Goal: Transaction & Acquisition: Obtain resource

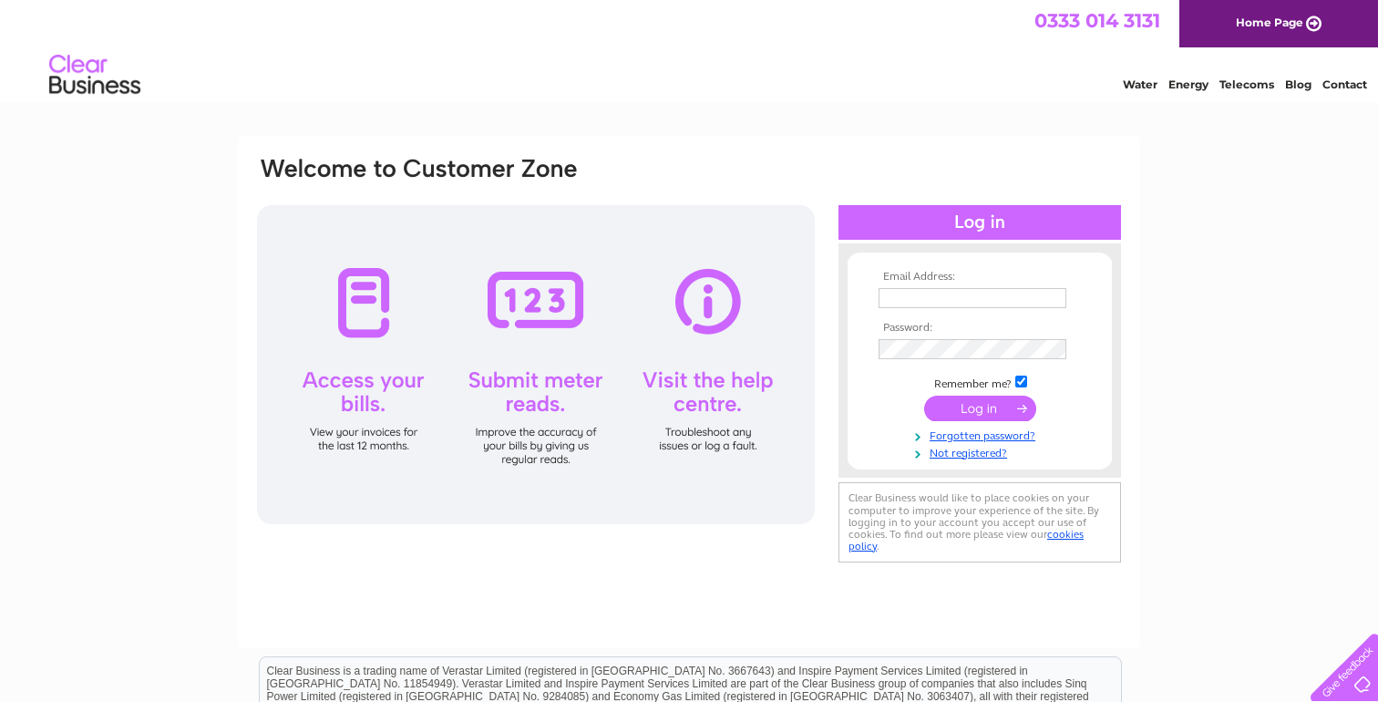
type input "pharmacykinross@gmail.com"
click at [990, 407] on input "submit" at bounding box center [980, 409] width 112 height 26
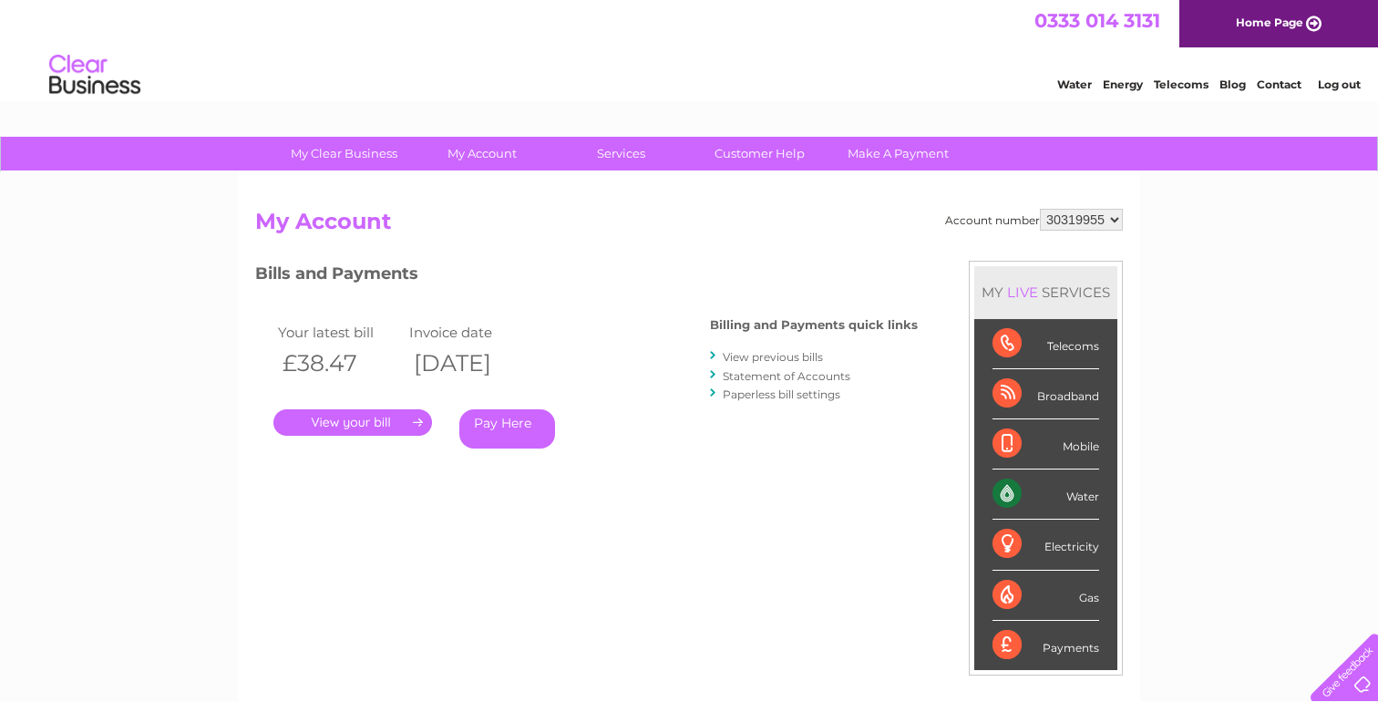
click at [760, 356] on link "View previous bills" at bounding box center [773, 357] width 100 height 14
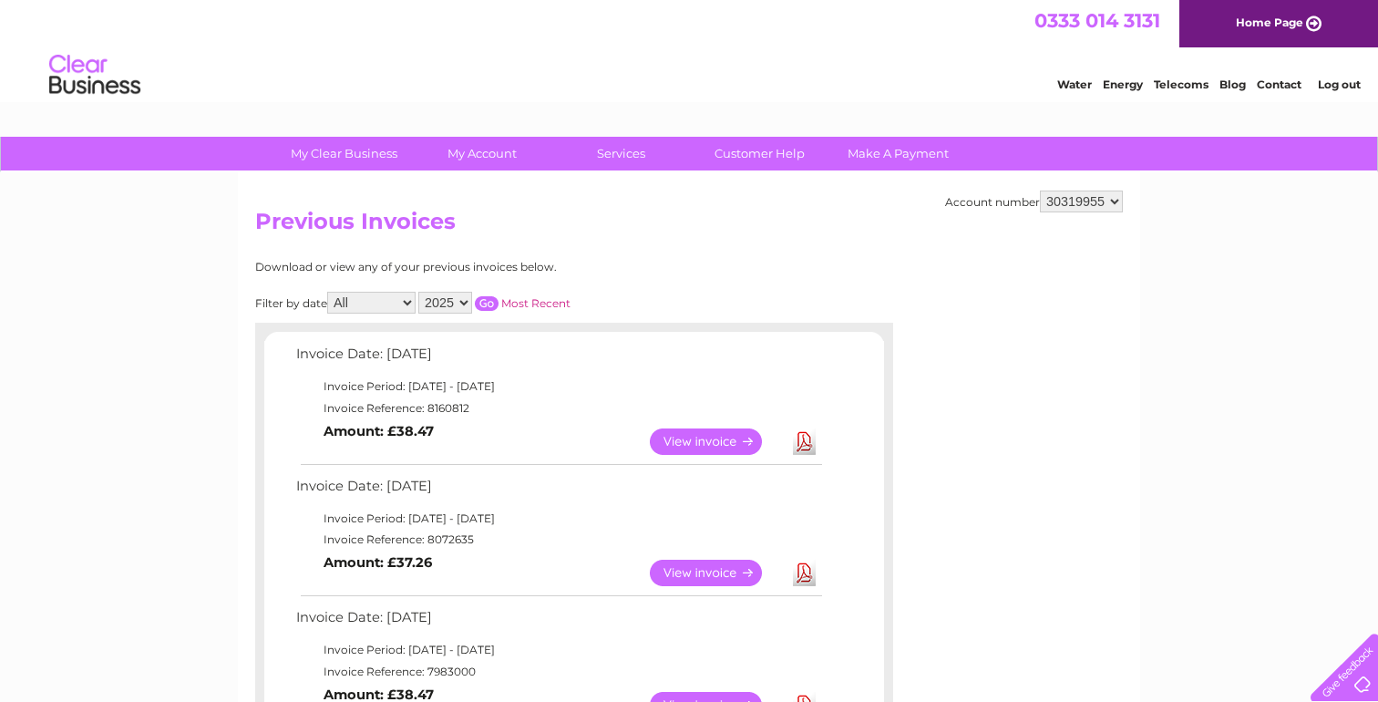
click at [686, 441] on link "View" at bounding box center [717, 441] width 134 height 26
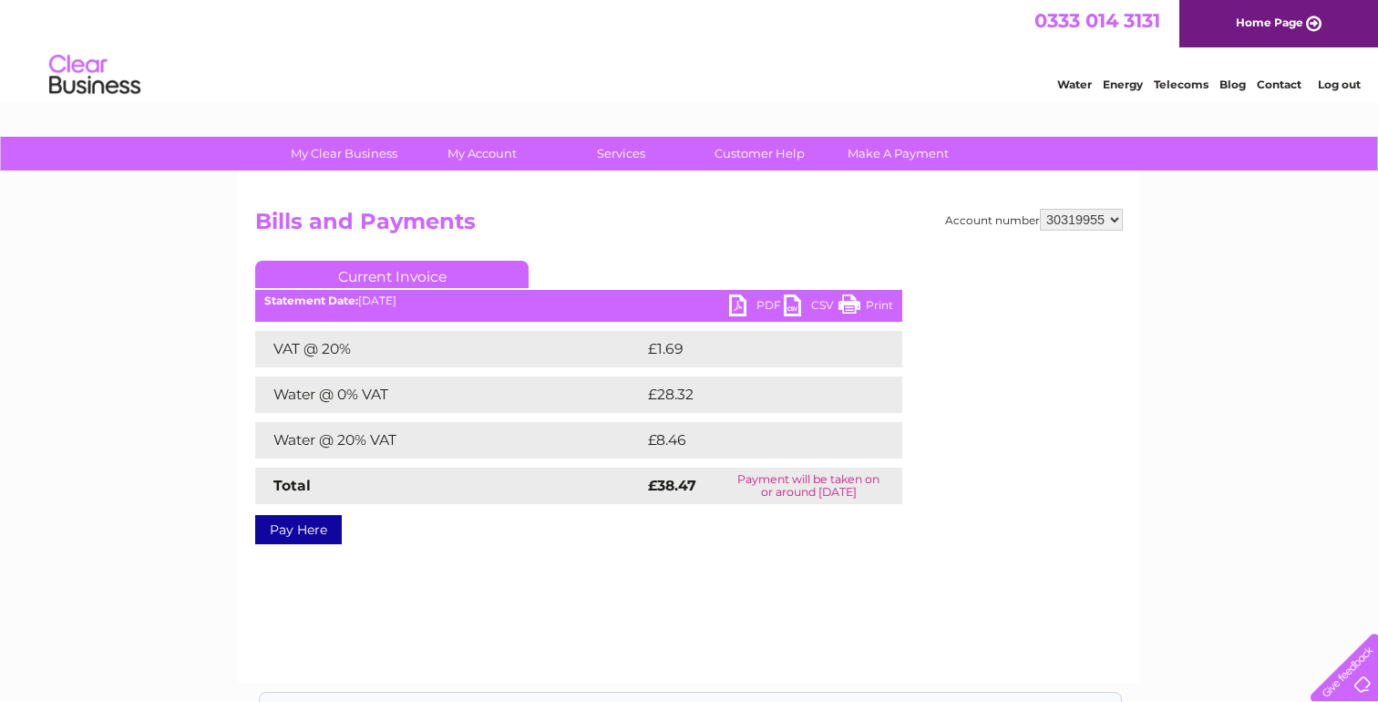
click at [758, 306] on link "PDF" at bounding box center [756, 307] width 55 height 26
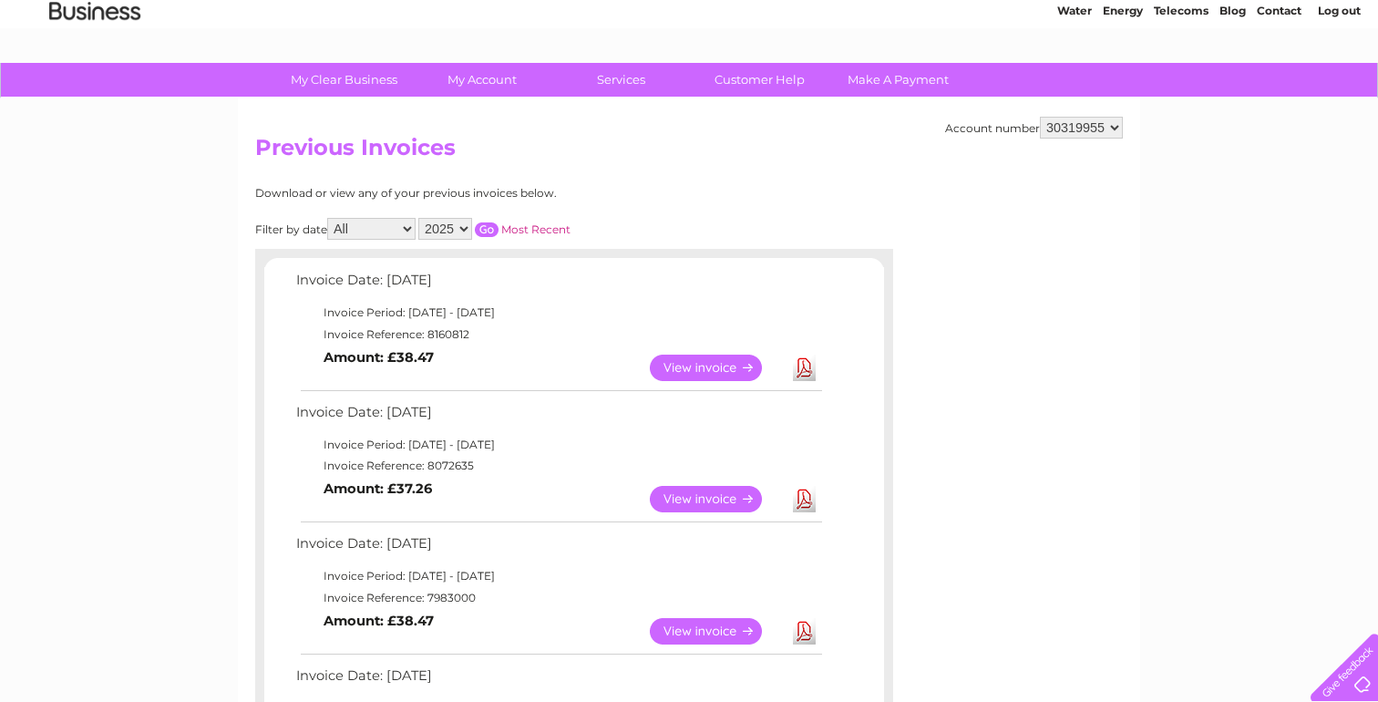
scroll to position [108, 0]
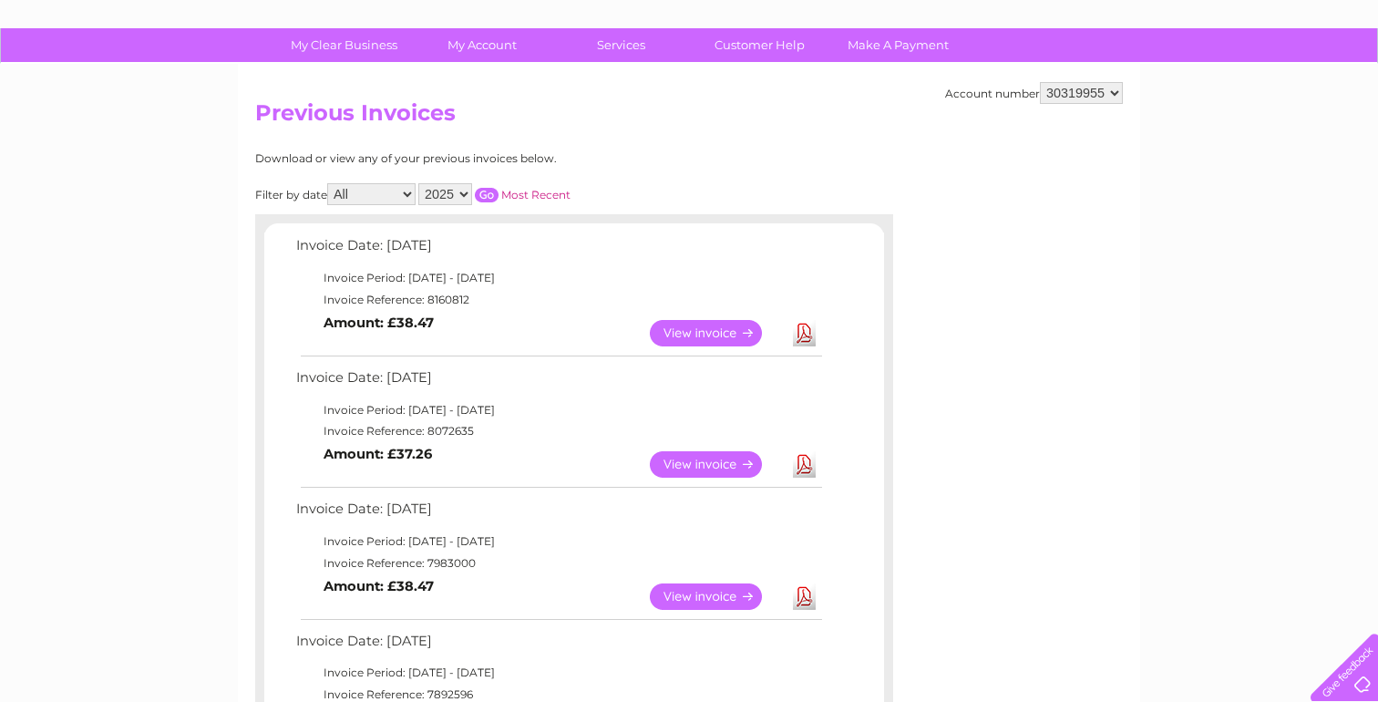
click at [694, 602] on link "View" at bounding box center [717, 596] width 134 height 26
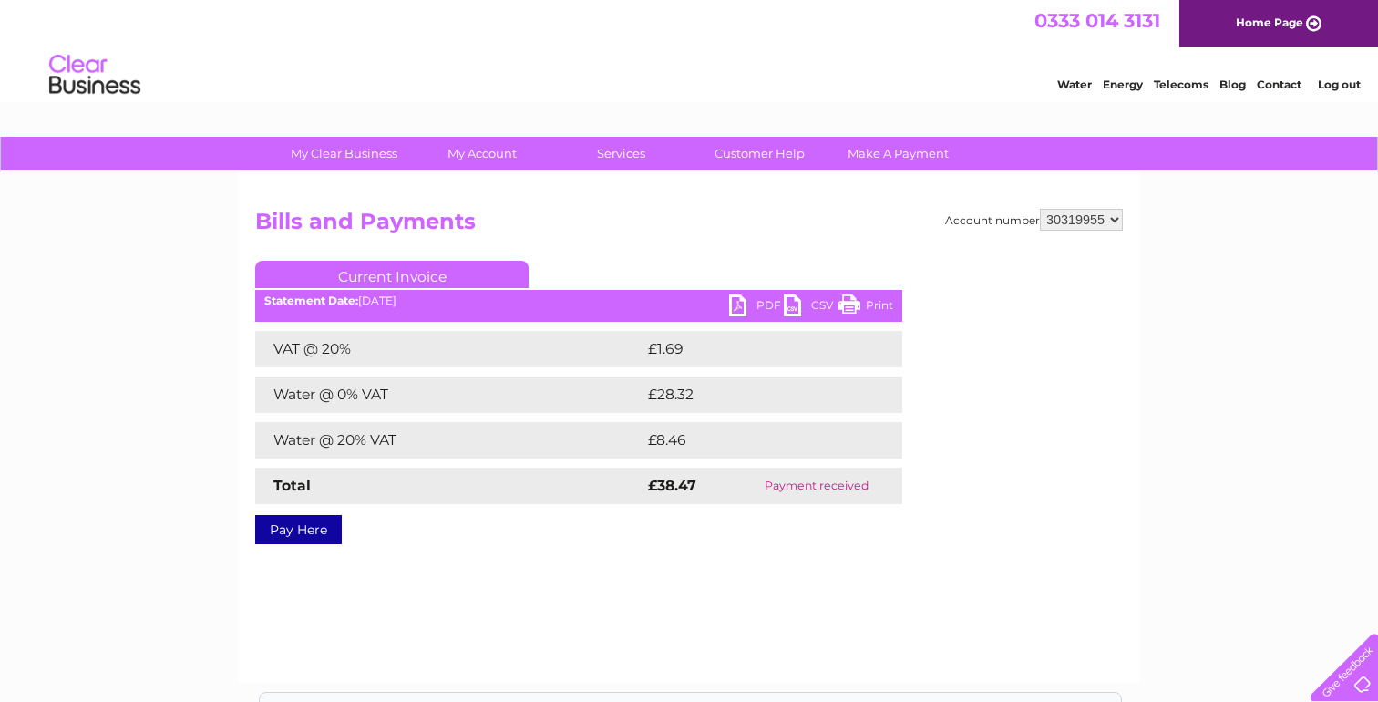
click at [757, 304] on link "PDF" at bounding box center [756, 307] width 55 height 26
click at [1065, 217] on select "30319955" at bounding box center [1081, 220] width 83 height 22
click at [1040, 209] on select "30319955" at bounding box center [1081, 220] width 83 height 22
click at [1065, 217] on select "30319955" at bounding box center [1081, 220] width 83 height 22
click at [1040, 209] on select "30319955" at bounding box center [1081, 220] width 83 height 22
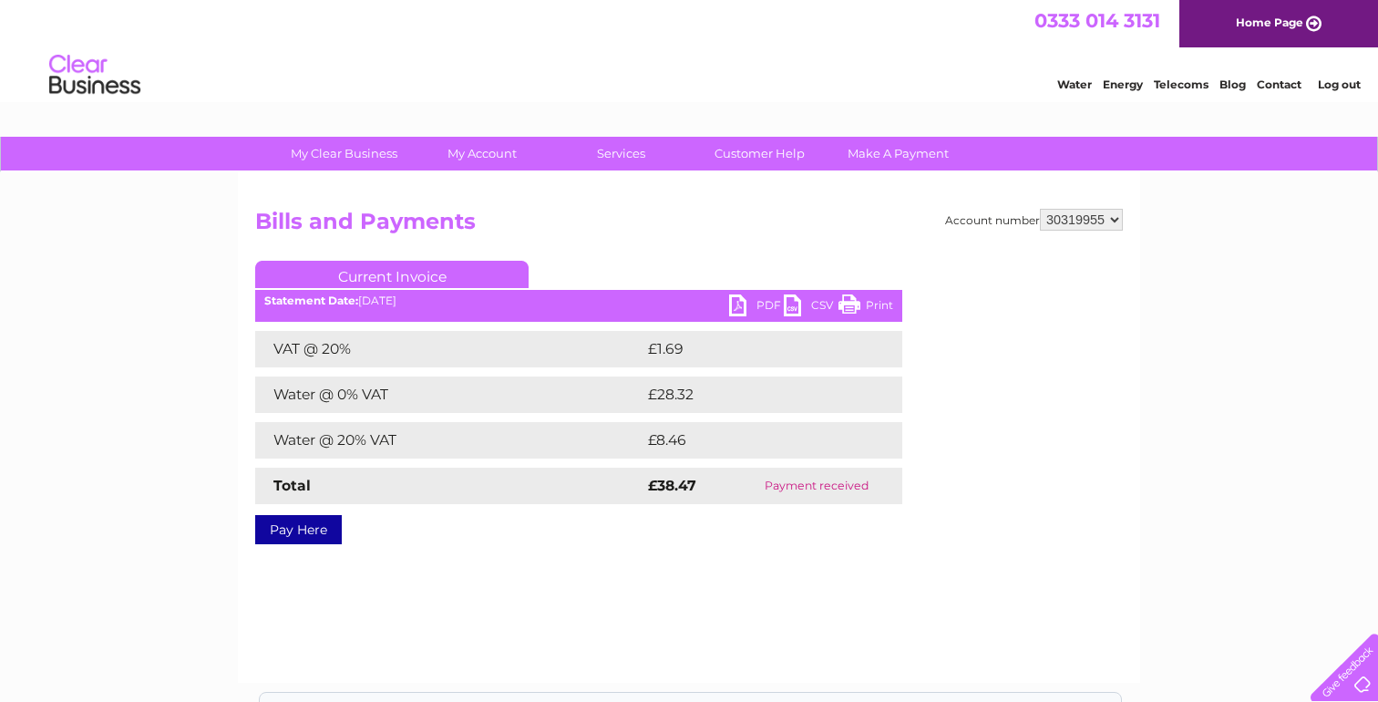
click at [1106, 221] on select "30319955" at bounding box center [1081, 220] width 83 height 22
